Goal: Task Accomplishment & Management: Manage account settings

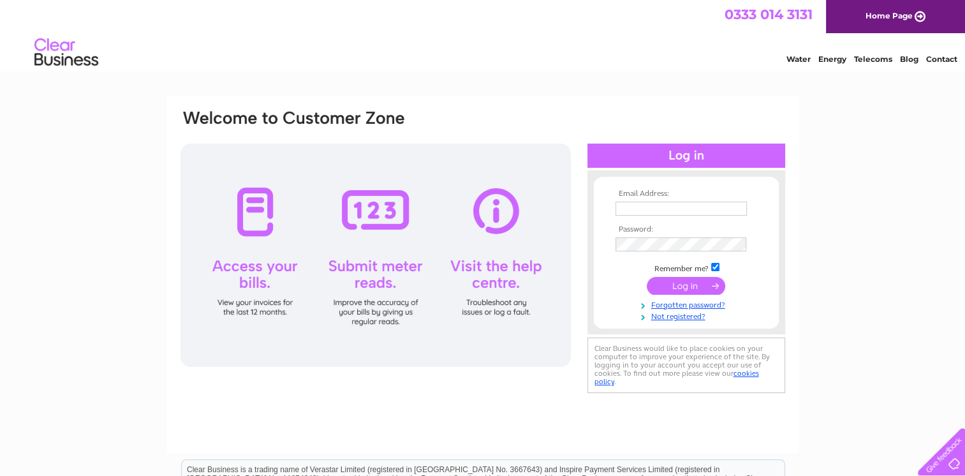
type input "[EMAIL_ADDRESS][DOMAIN_NAME]"
click at [677, 283] on input "submit" at bounding box center [686, 286] width 78 height 18
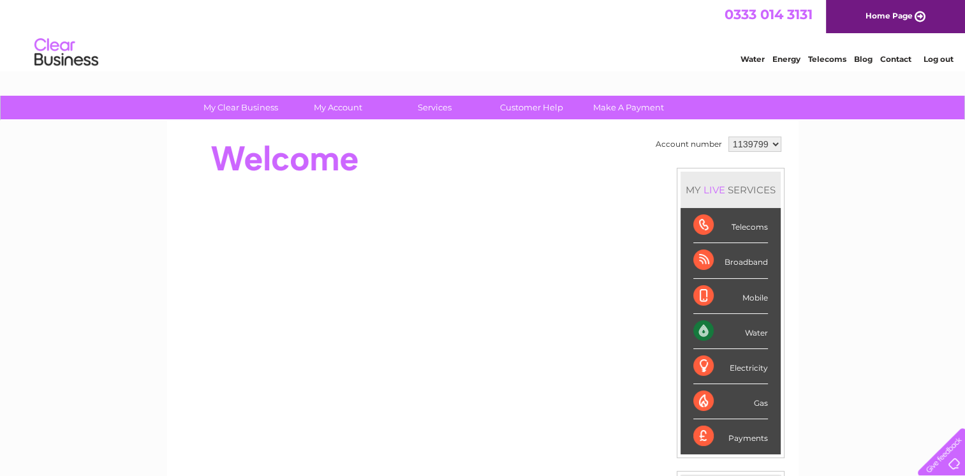
click at [755, 329] on div "Water" at bounding box center [730, 331] width 75 height 35
click at [704, 328] on div "Water" at bounding box center [730, 331] width 75 height 35
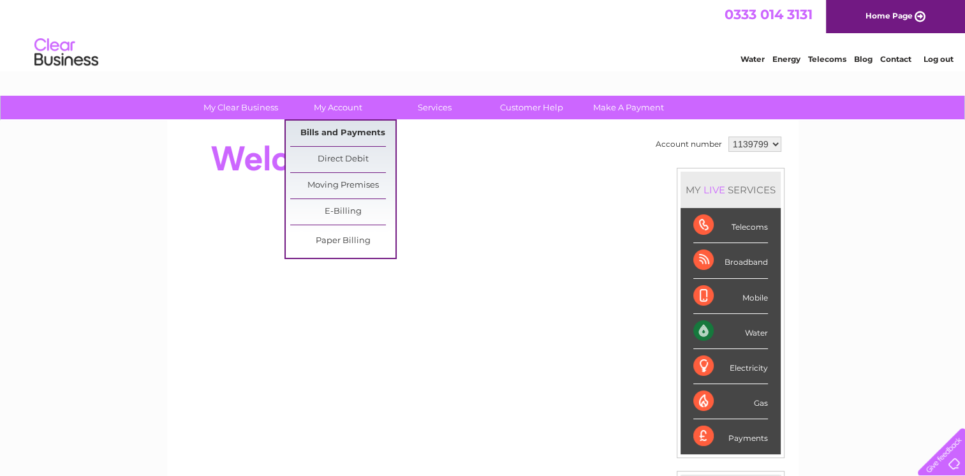
click at [342, 132] on link "Bills and Payments" at bounding box center [342, 134] width 105 height 26
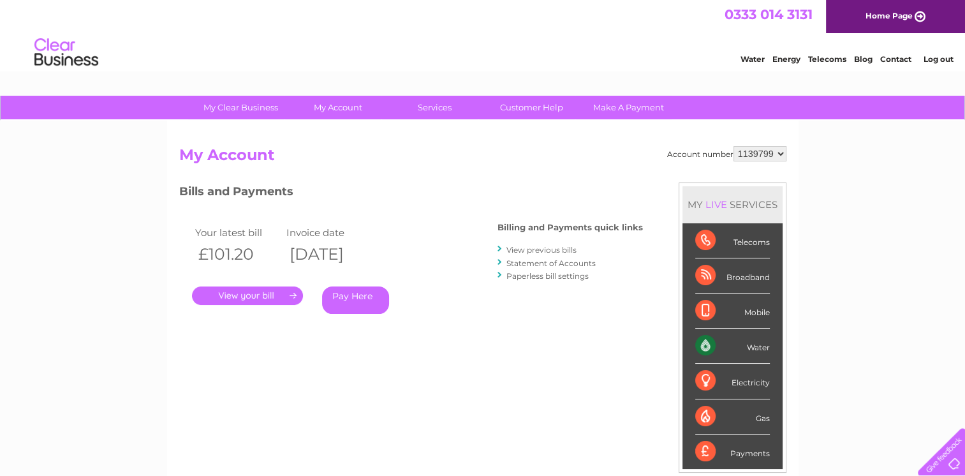
click at [279, 293] on link "." at bounding box center [247, 295] width 111 height 18
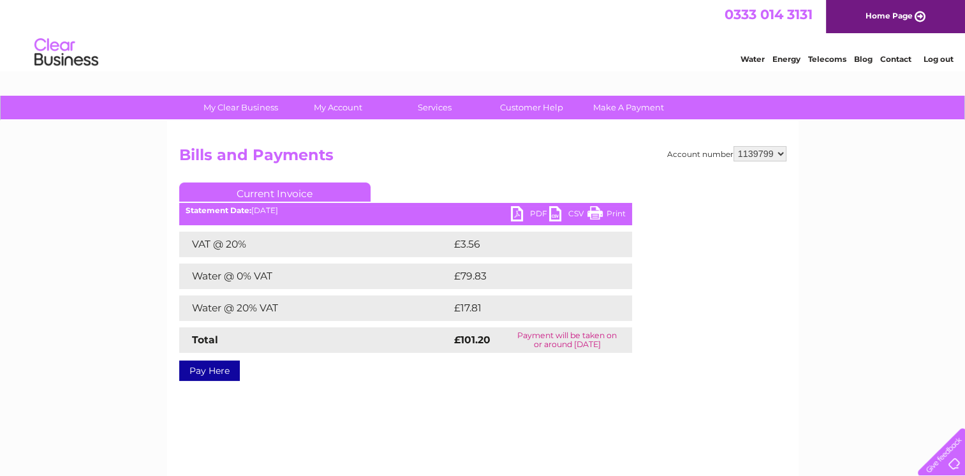
click at [515, 212] on link "PDF" at bounding box center [530, 215] width 38 height 18
